Goal: Task Accomplishment & Management: Manage account settings

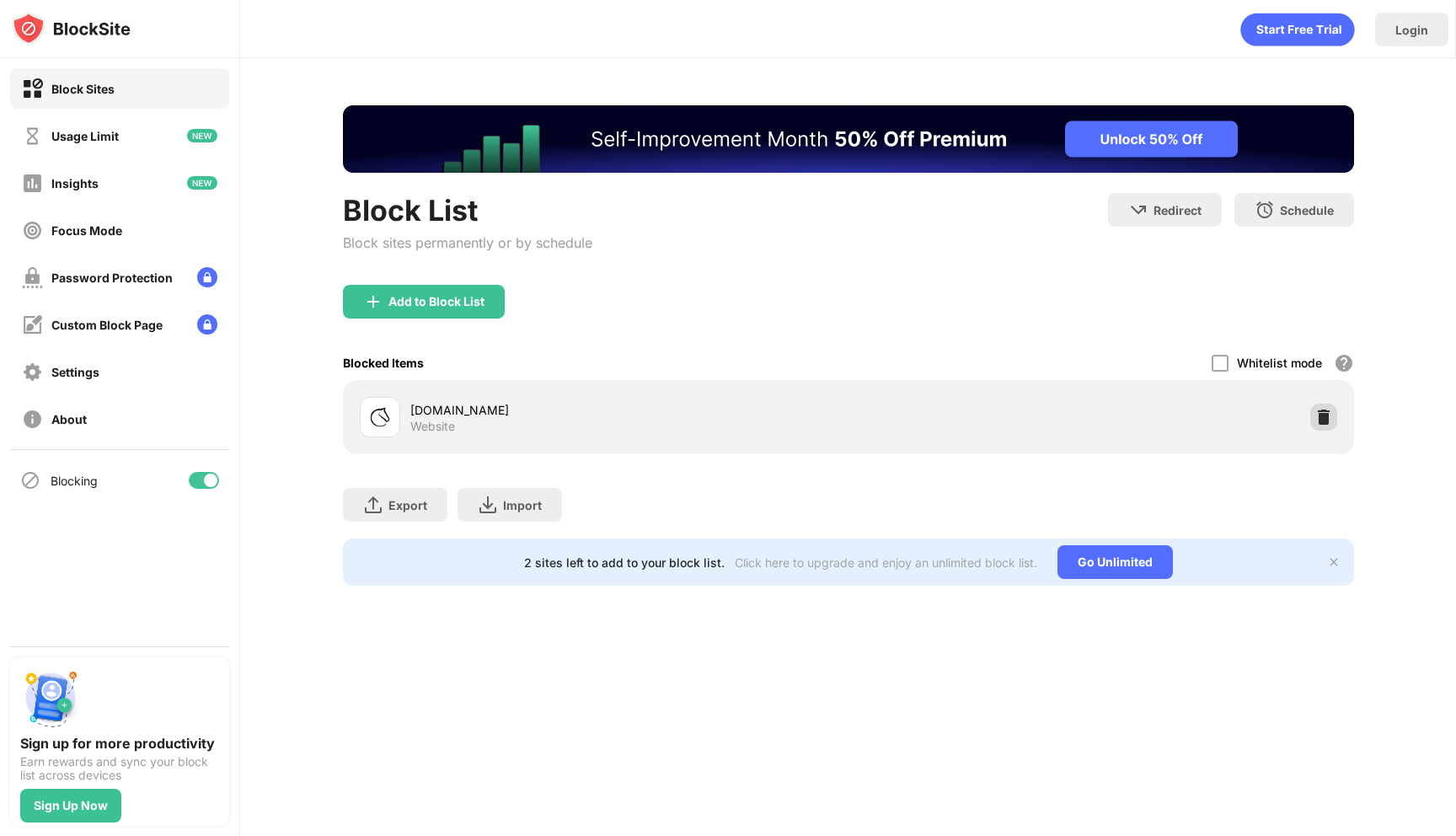
click at [1318, 414] on img at bounding box center [1322, 417] width 16 height 16
